Goal: Navigation & Orientation: Find specific page/section

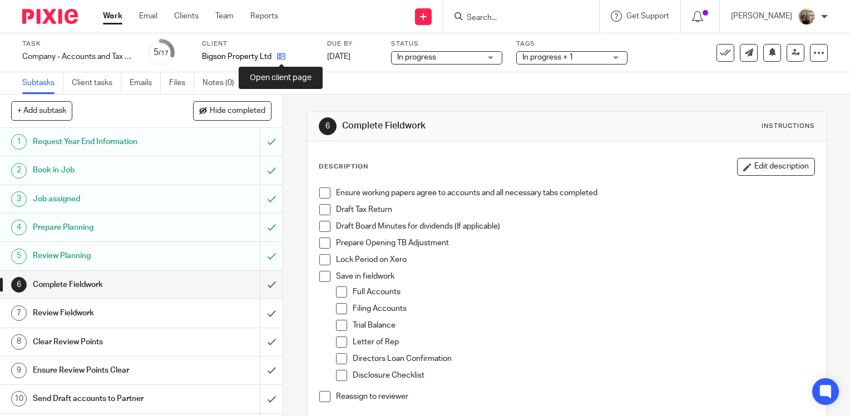
click at [280, 57] on icon at bounding box center [281, 56] width 8 height 8
